Goal: Task Accomplishment & Management: Manage account settings

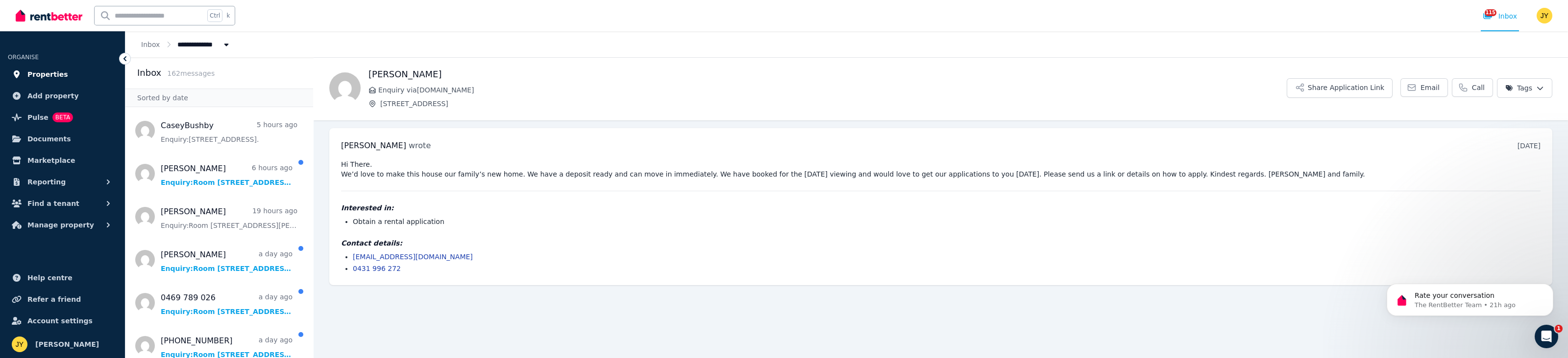
click at [60, 72] on span "Properties" at bounding box center [47, 75] width 41 height 12
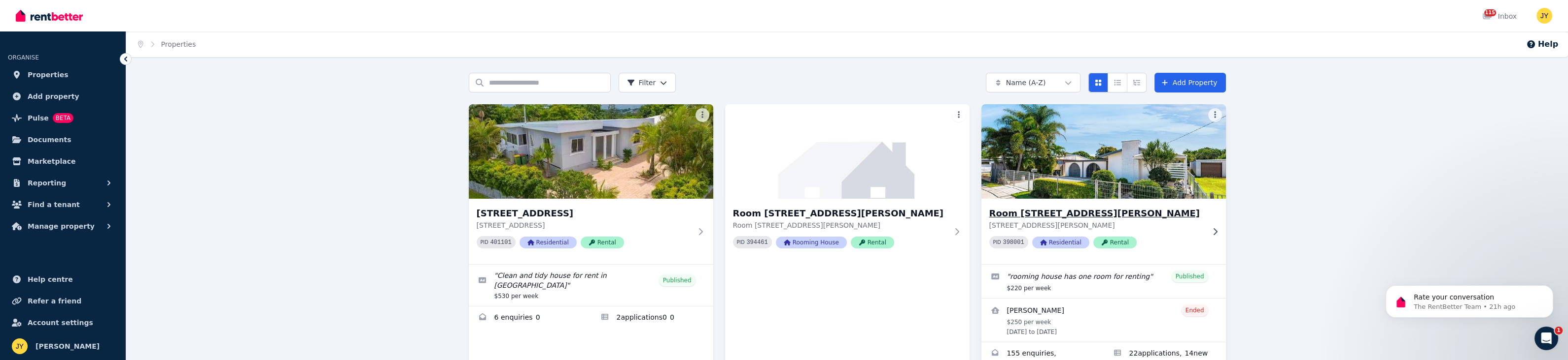
click at [1077, 185] on img at bounding box center [1103, 151] width 257 height 99
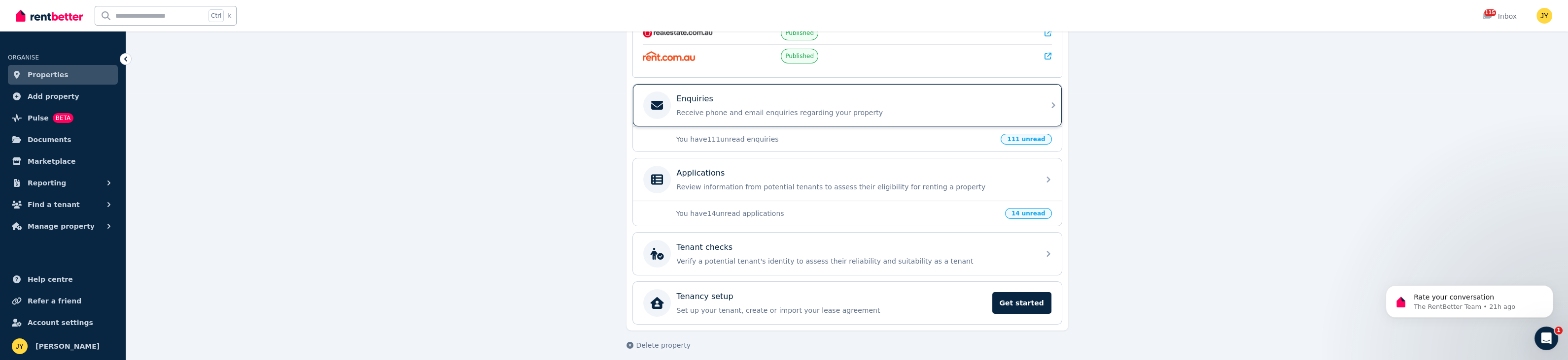
scroll to position [271, 0]
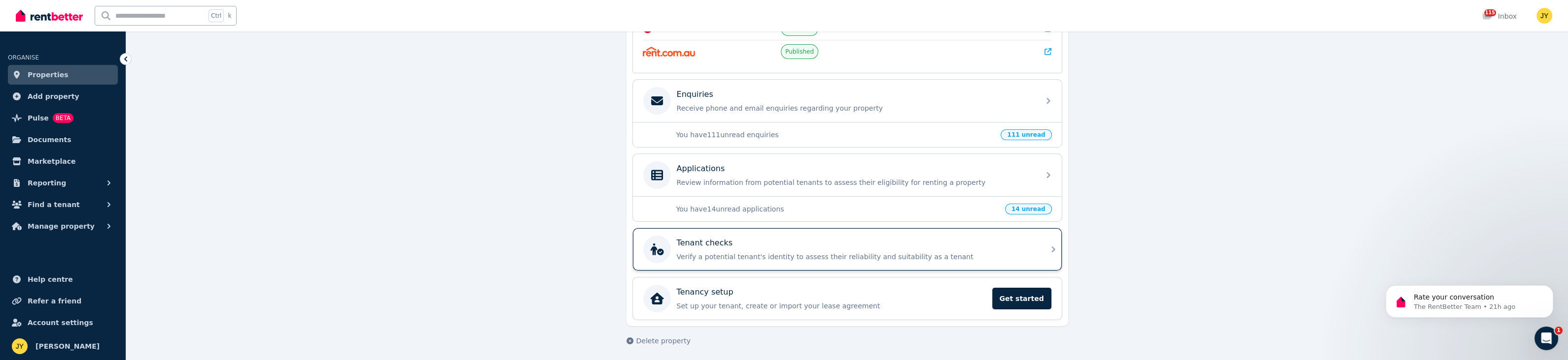
click at [1052, 246] on icon at bounding box center [1053, 249] width 3 height 6
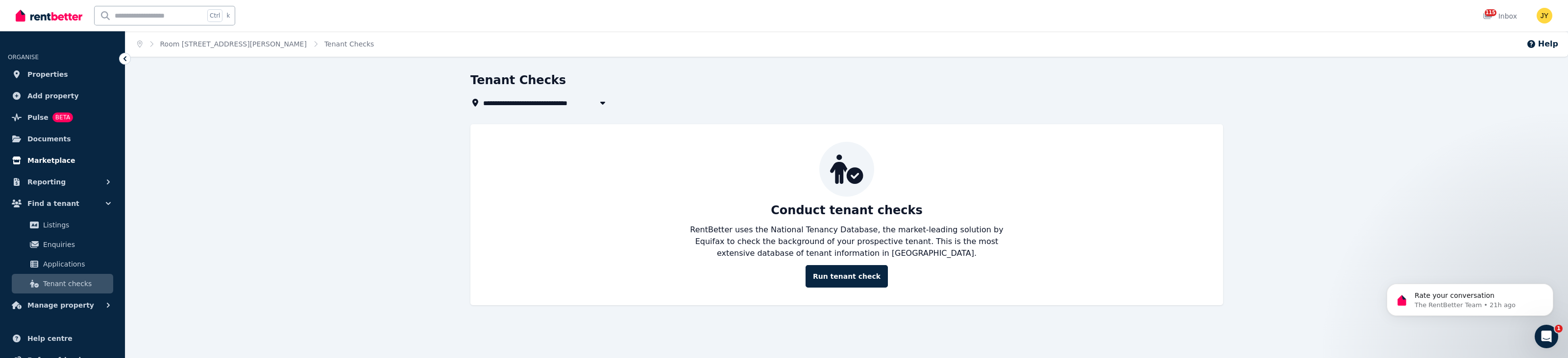
click at [74, 162] on link "Marketplace" at bounding box center [62, 161] width 109 height 20
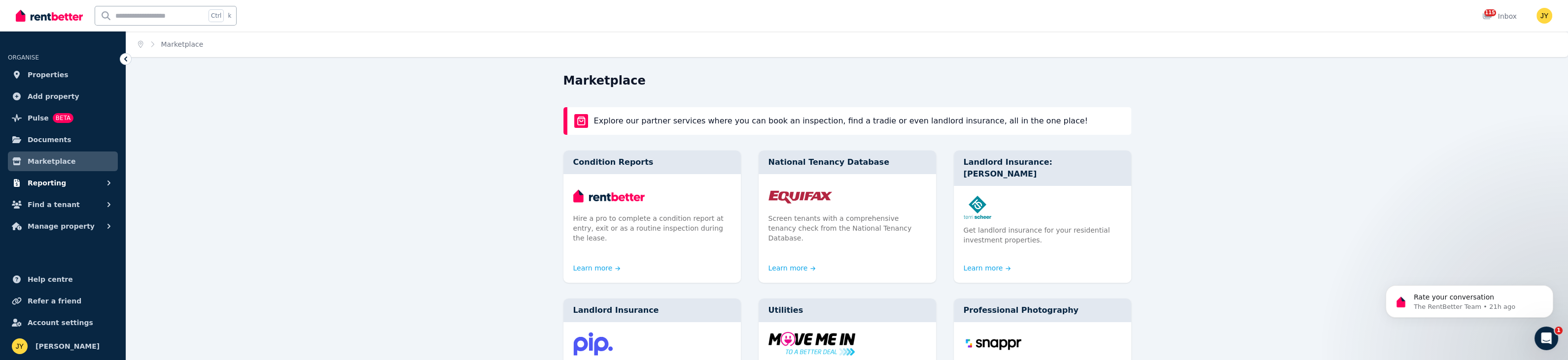
click at [79, 178] on button "Reporting" at bounding box center [62, 183] width 110 height 20
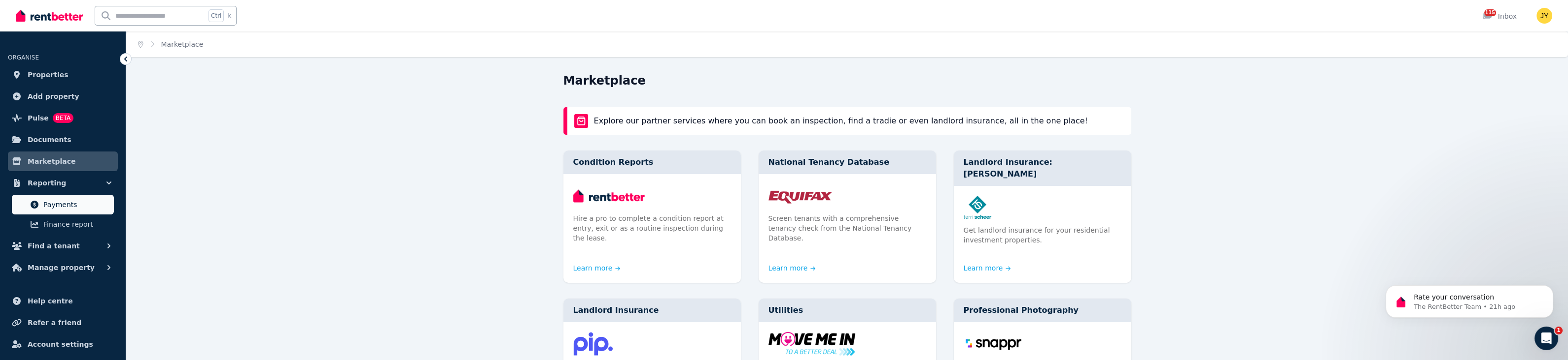
click at [89, 203] on span "Payments" at bounding box center [77, 205] width 67 height 12
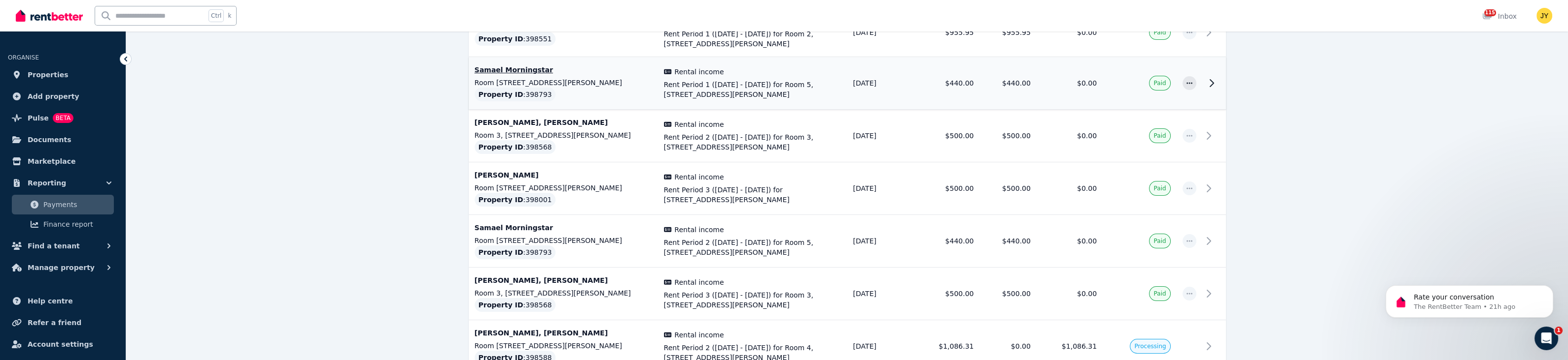
scroll to position [287, 0]
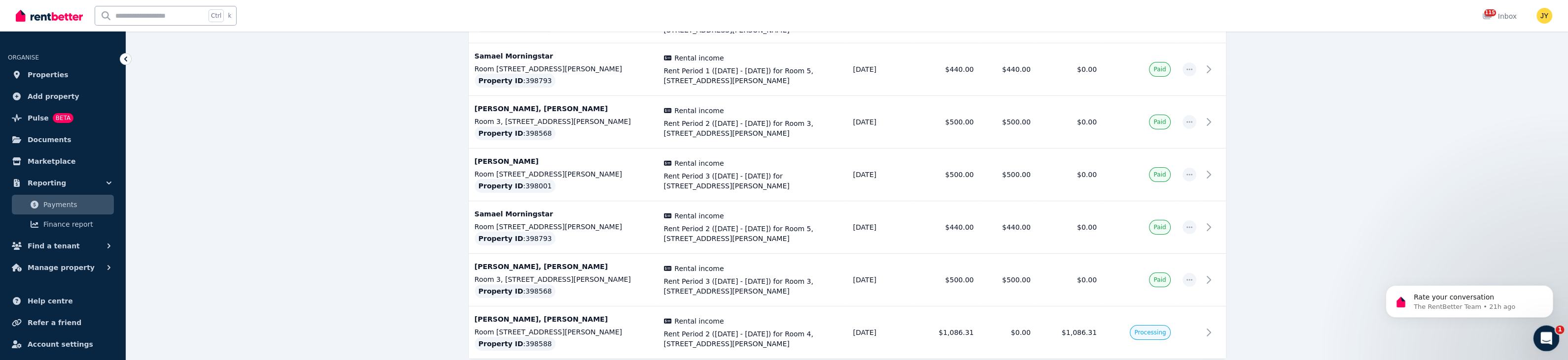
click at [1552, 341] on div "Open Intercom Messenger" at bounding box center [1544, 337] width 33 height 33
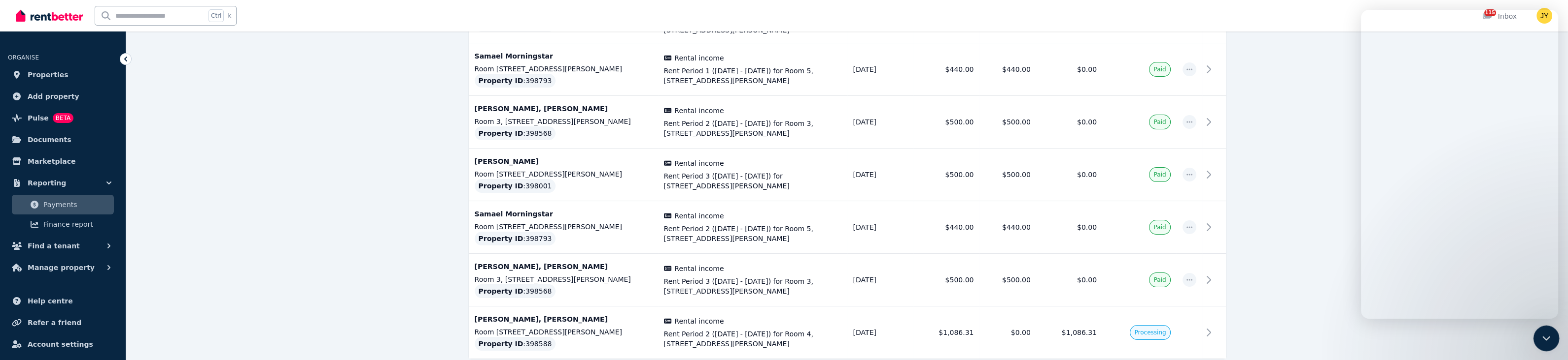
click at [1545, 340] on icon "Close Intercom Messenger" at bounding box center [1545, 337] width 12 height 12
click at [1543, 332] on icon "Open Intercom Messenger" at bounding box center [1544, 337] width 16 height 16
click at [1540, 342] on icon "Close Intercom Messenger" at bounding box center [1545, 337] width 12 height 12
click at [1540, 337] on icon "Open Intercom Messenger" at bounding box center [1544, 337] width 16 height 16
click at [1538, 338] on div "Close Intercom Messenger" at bounding box center [1545, 337] width 23 height 23
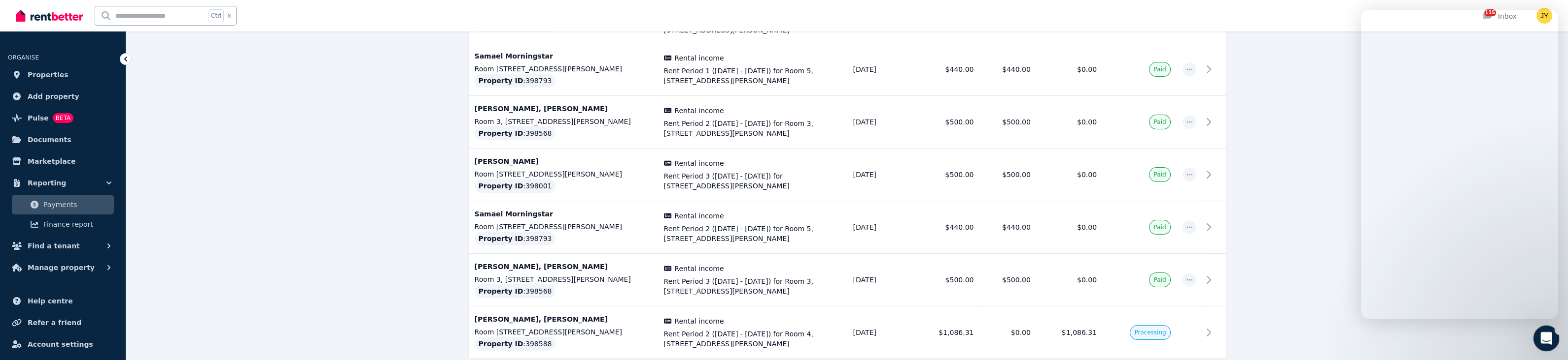
click at [1540, 331] on icon "Open Intercom Messenger" at bounding box center [1544, 337] width 16 height 16
click at [1534, 337] on div "Close Intercom Messenger" at bounding box center [1545, 337] width 23 height 23
drag, startPoint x: 1543, startPoint y: 337, endPoint x: 2838, endPoint y: 531, distance: 1309.5
click at [1543, 337] on icon "Open Intercom Messenger" at bounding box center [1544, 337] width 16 height 16
click at [1305, 205] on div "**********" at bounding box center [847, 99] width 1442 height 626
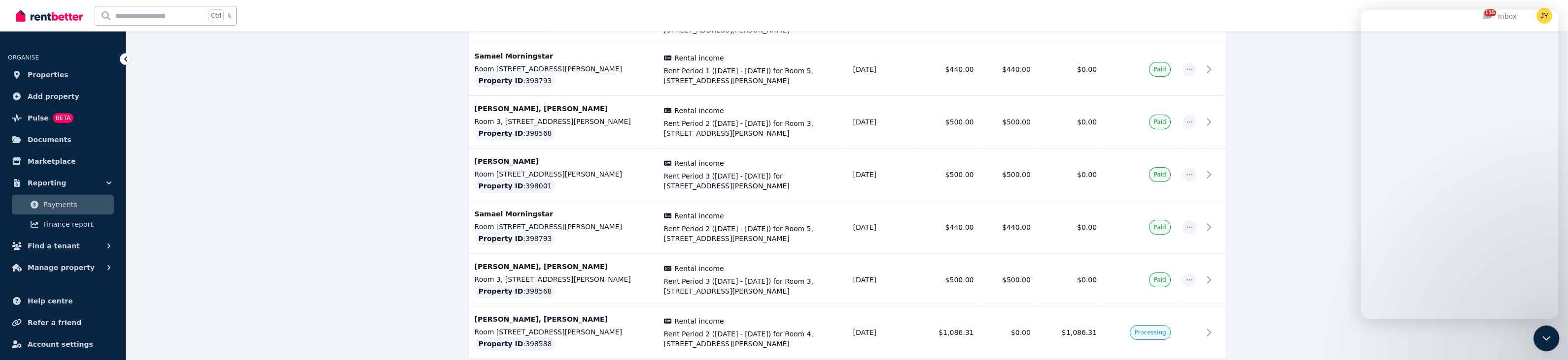
click at [1539, 332] on icon "Close Intercom Messenger" at bounding box center [1545, 337] width 12 height 12
click at [1540, 335] on icon "Close Intercom Messenger" at bounding box center [1545, 337] width 12 height 12
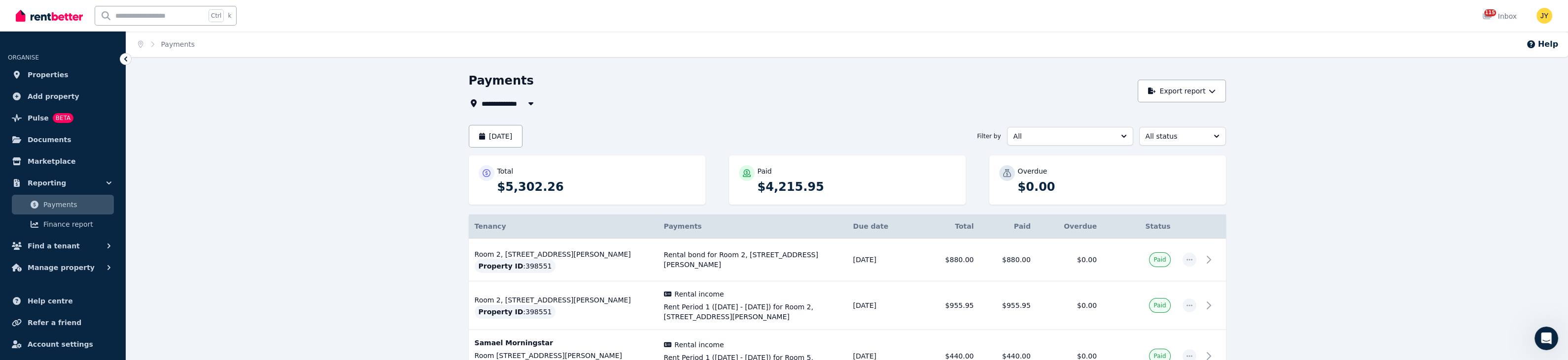
scroll to position [0, 0]
